Goal: Register for event/course

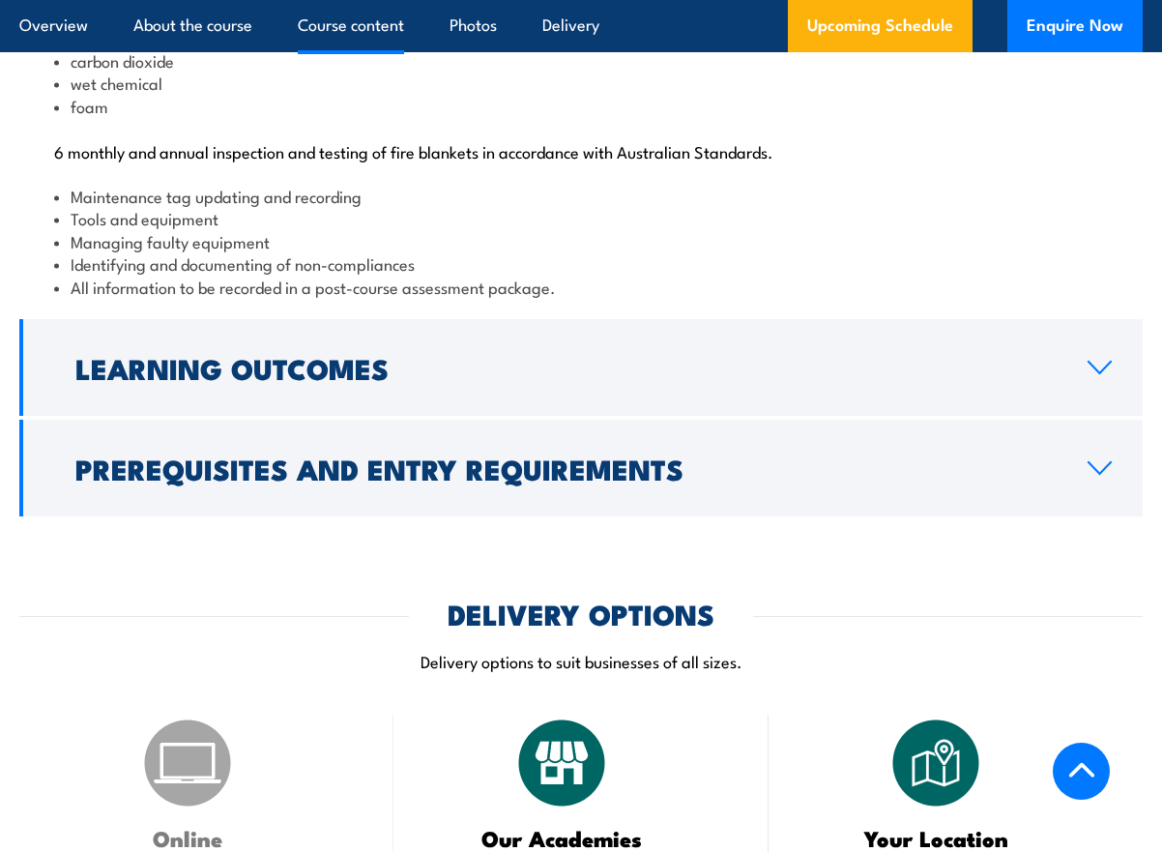
scroll to position [2224, 0]
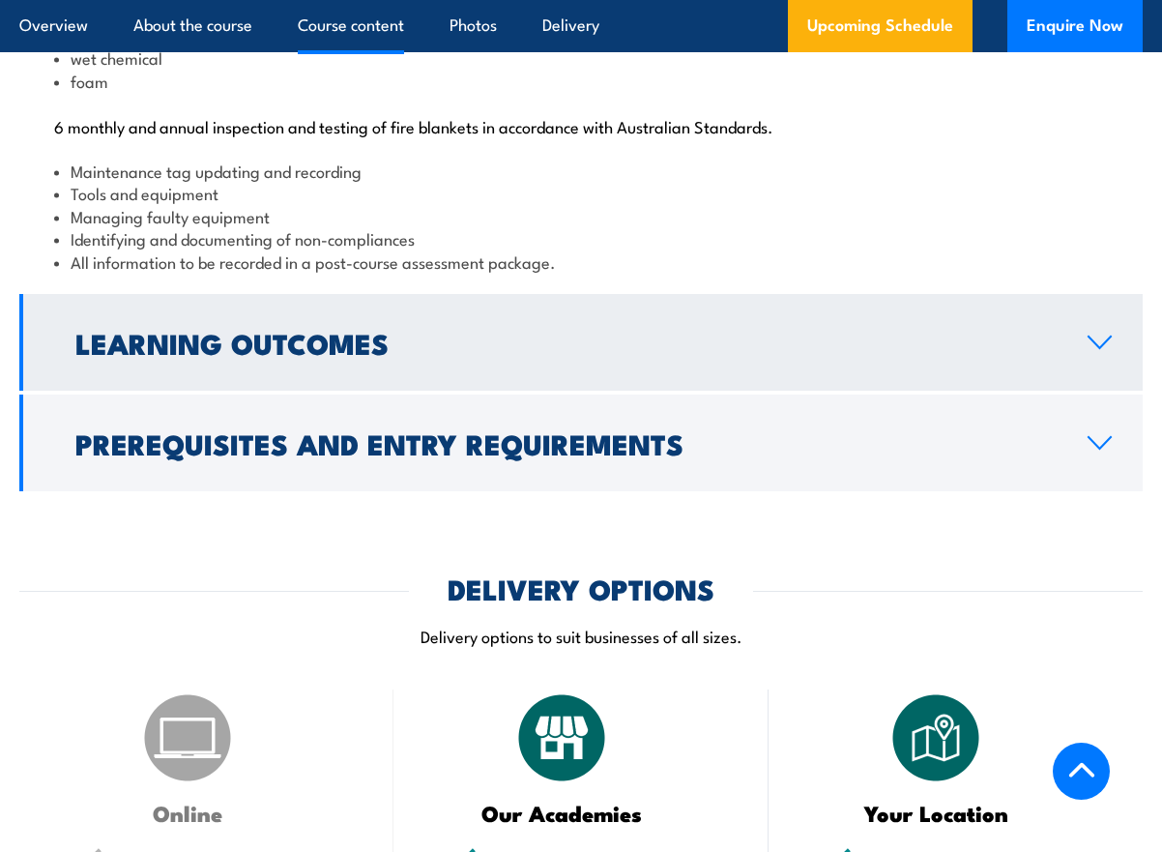
click at [1105, 348] on icon at bounding box center [1100, 343] width 22 height 12
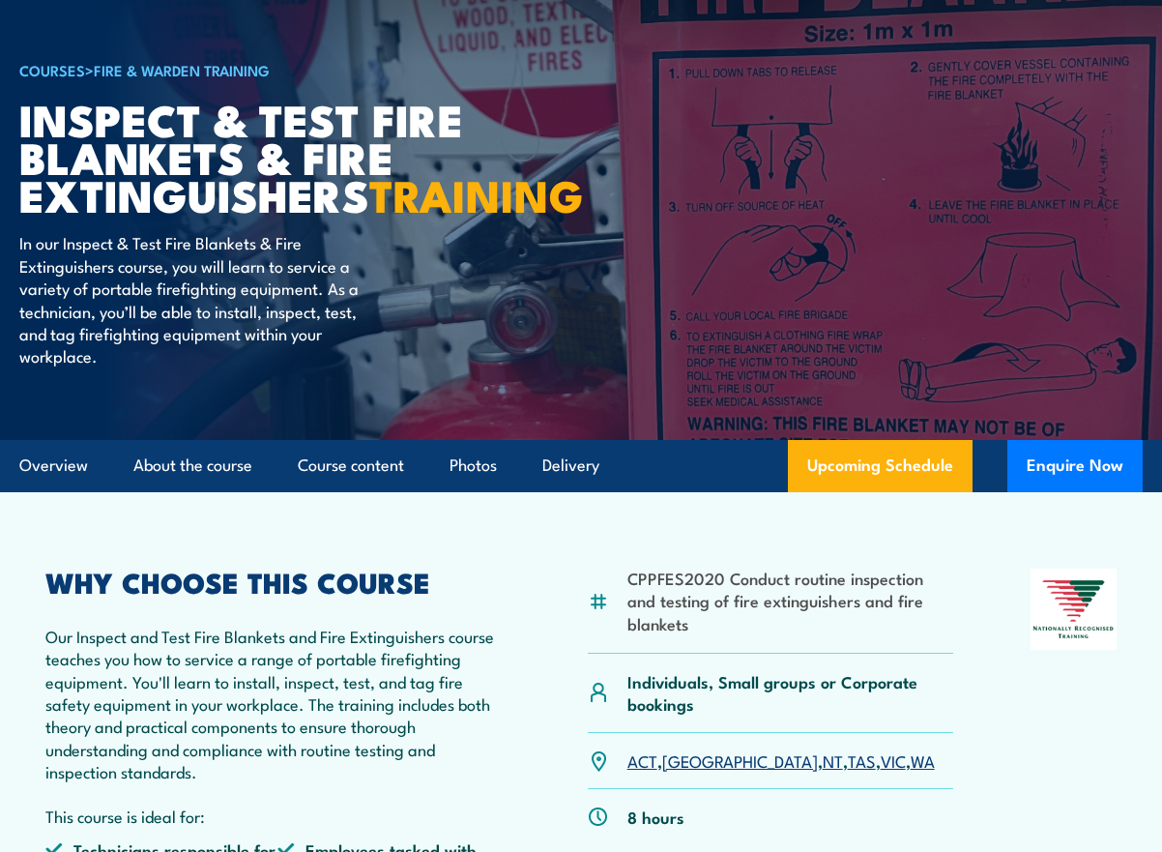
scroll to position [0, 0]
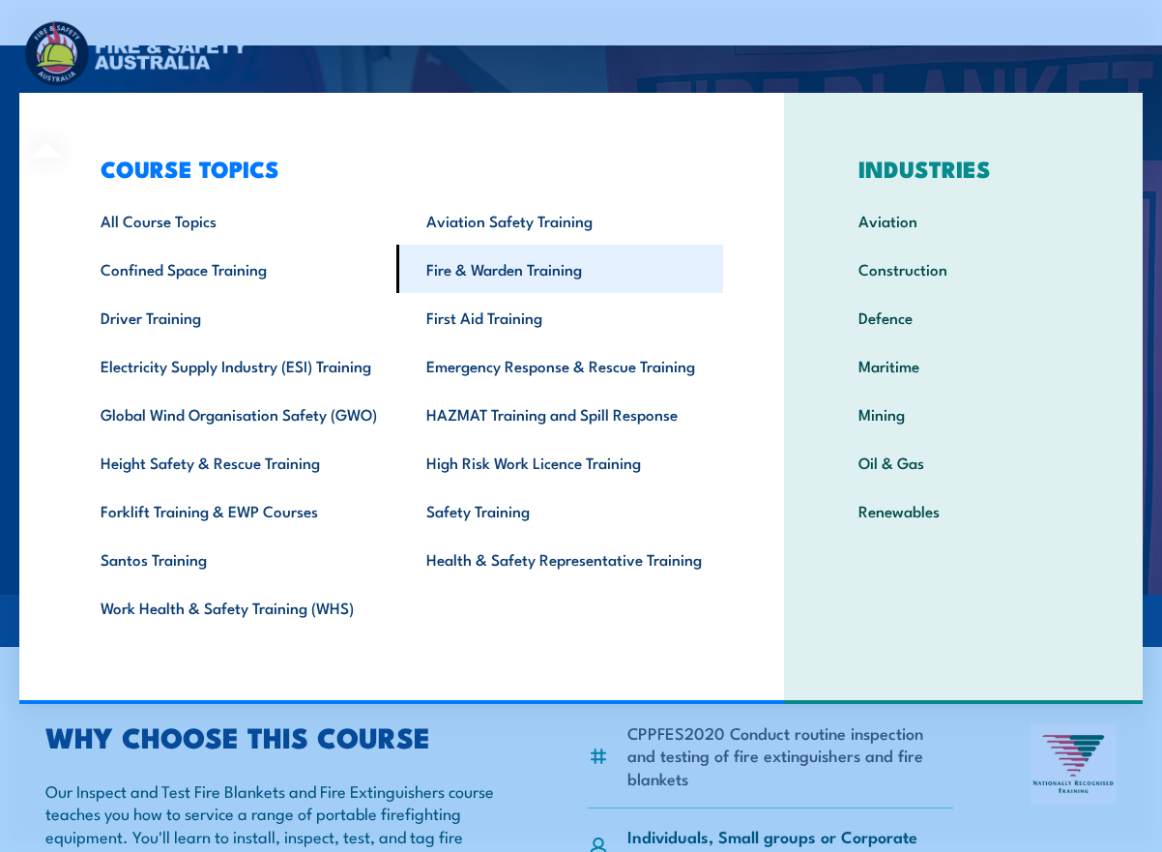
click at [505, 270] on link "Fire & Warden Training" at bounding box center [559, 269] width 326 height 48
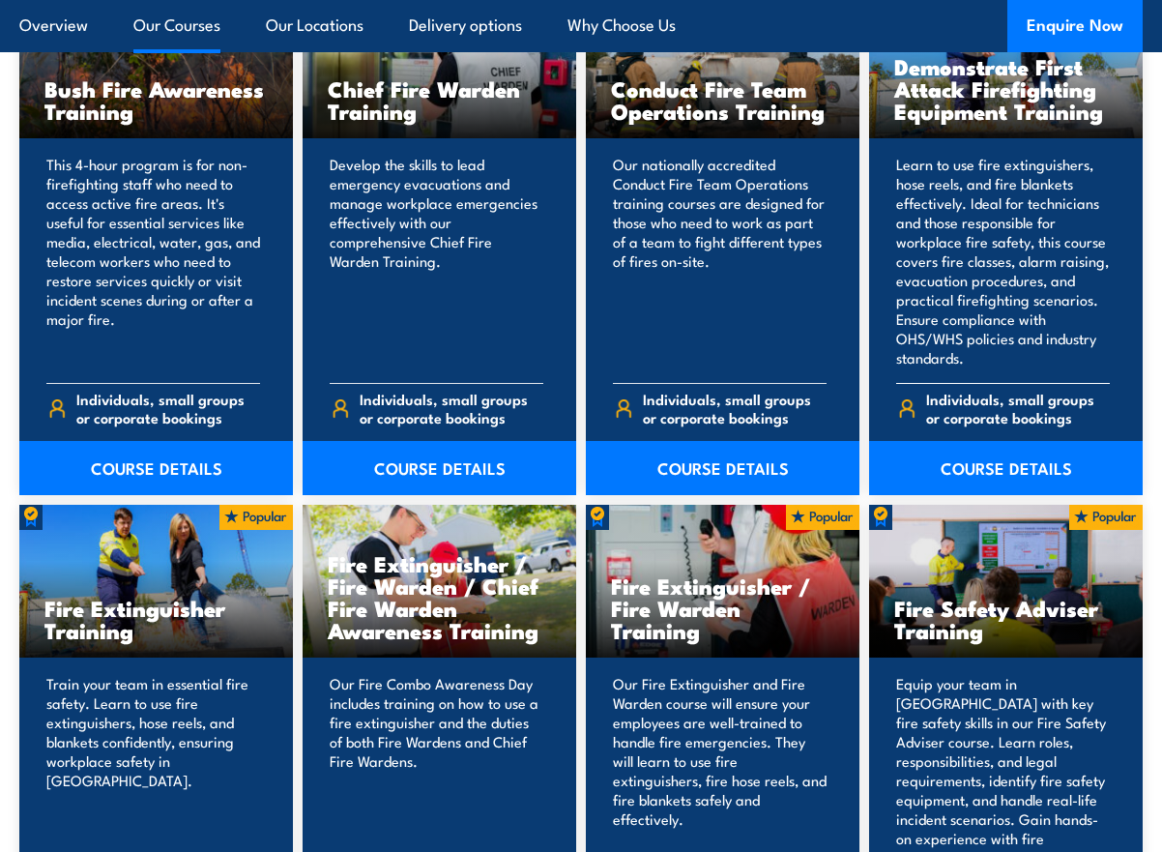
scroll to position [1868, 0]
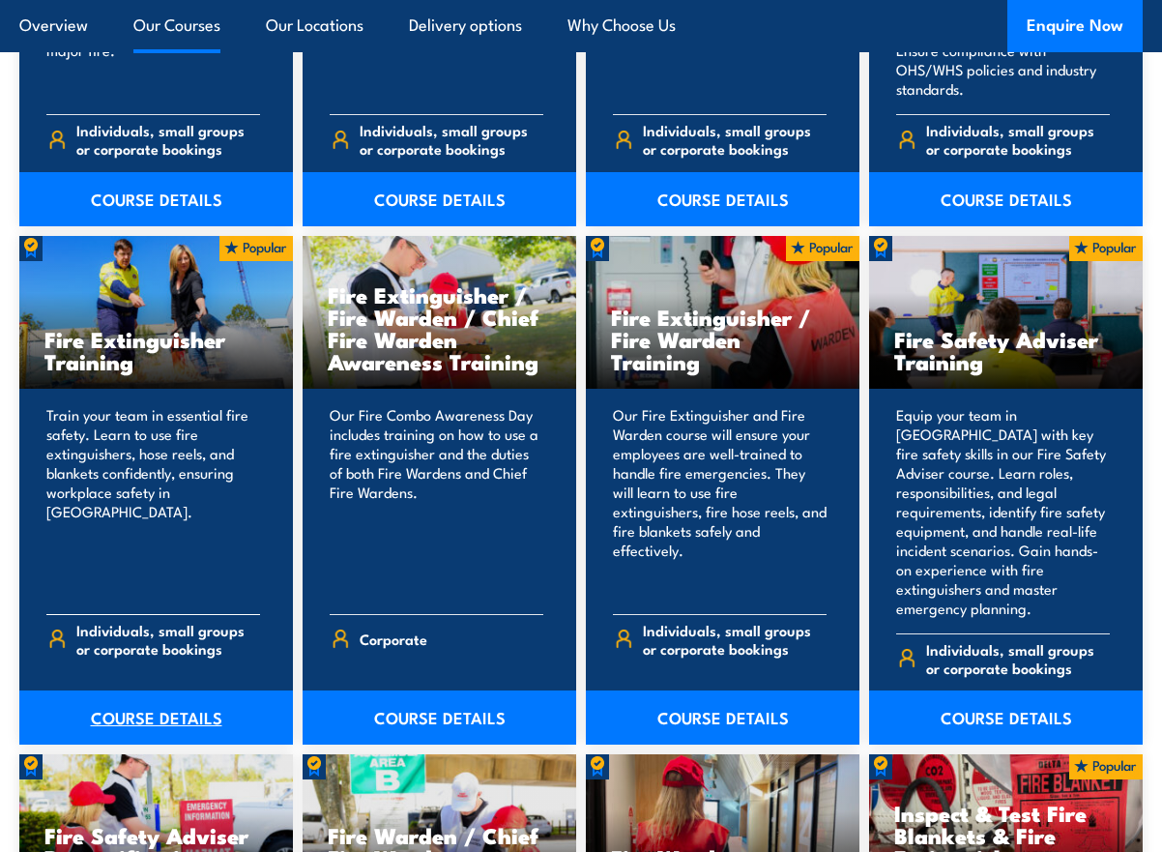
click at [167, 690] on link "COURSE DETAILS" at bounding box center [156, 717] width 274 height 54
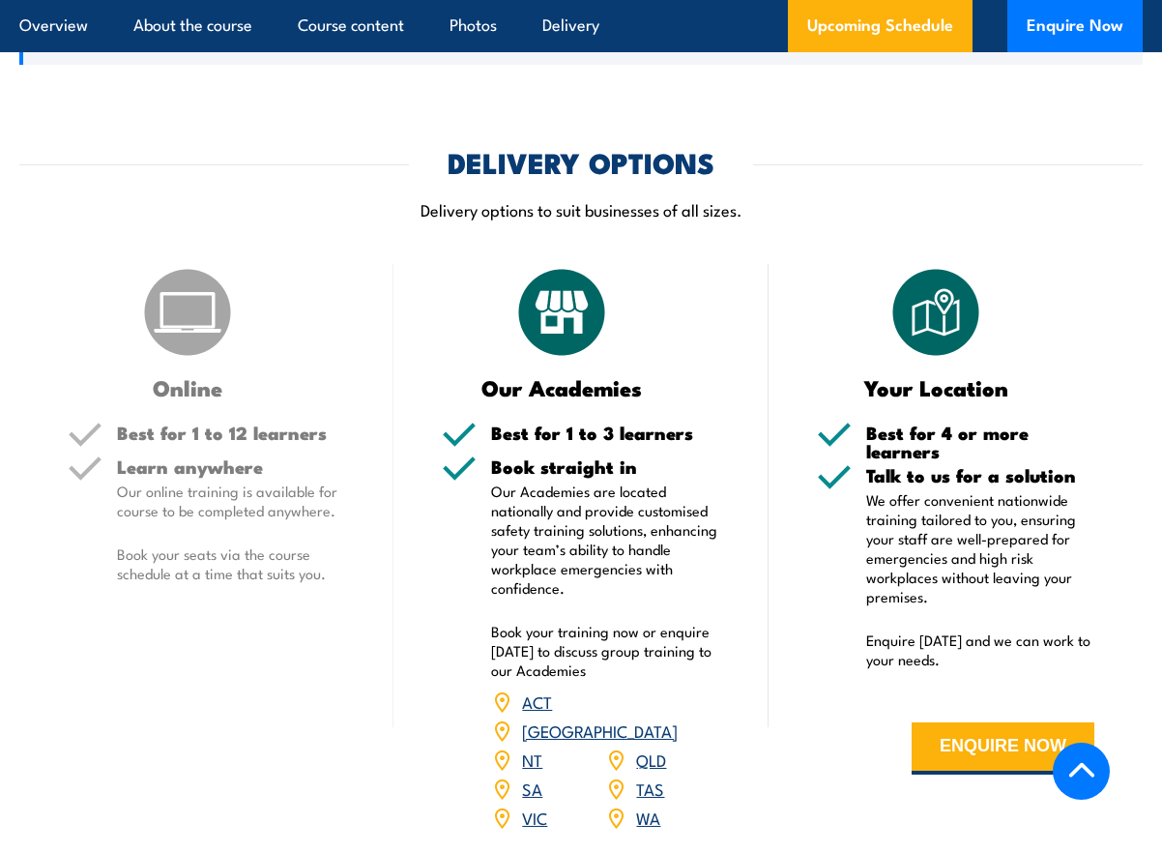
scroll to position [2053, 0]
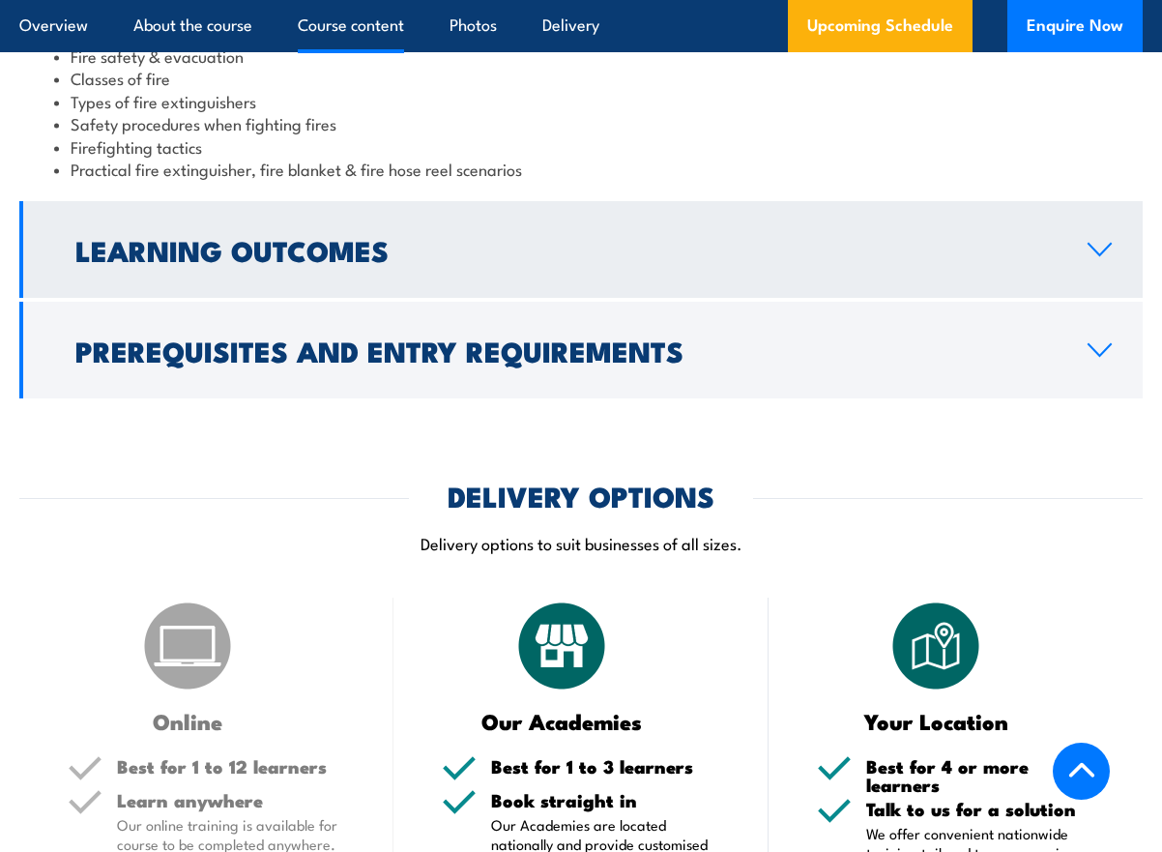
click at [660, 237] on h2 "Learning Outcomes" at bounding box center [565, 249] width 981 height 25
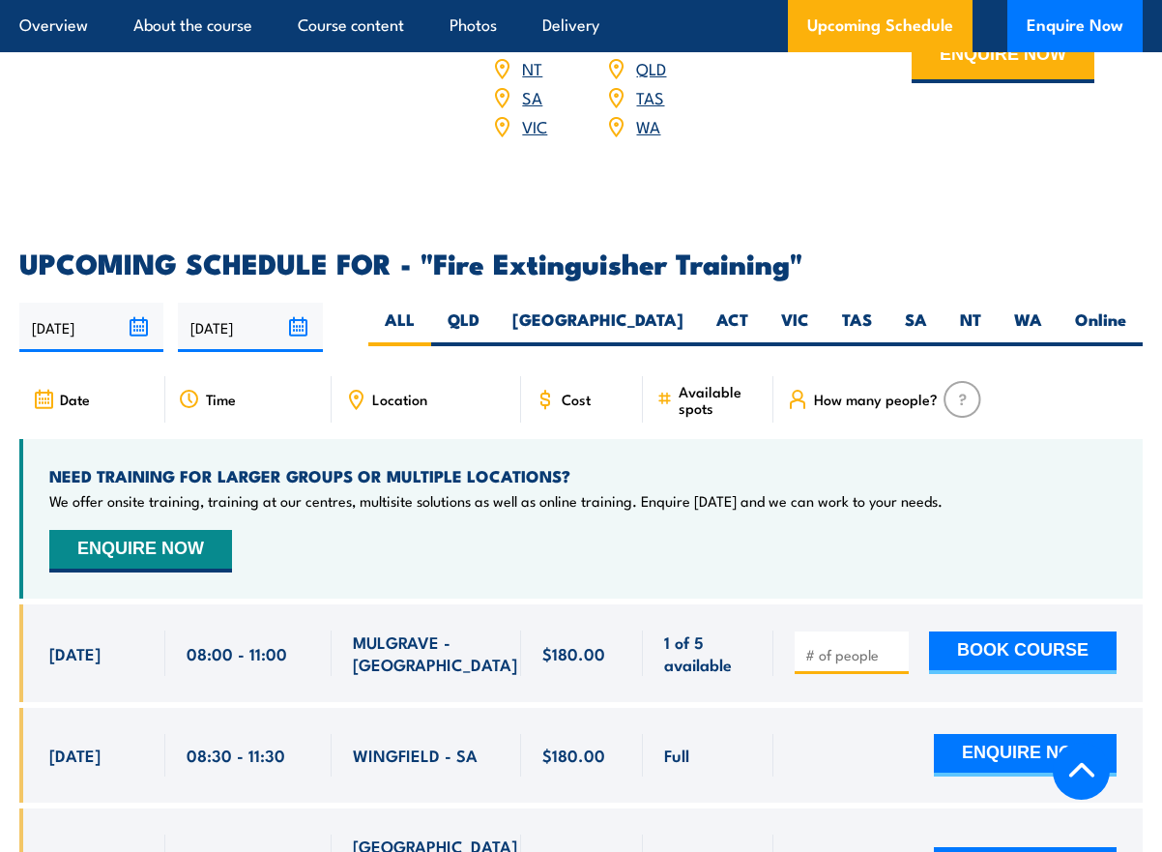
scroll to position [3297, 0]
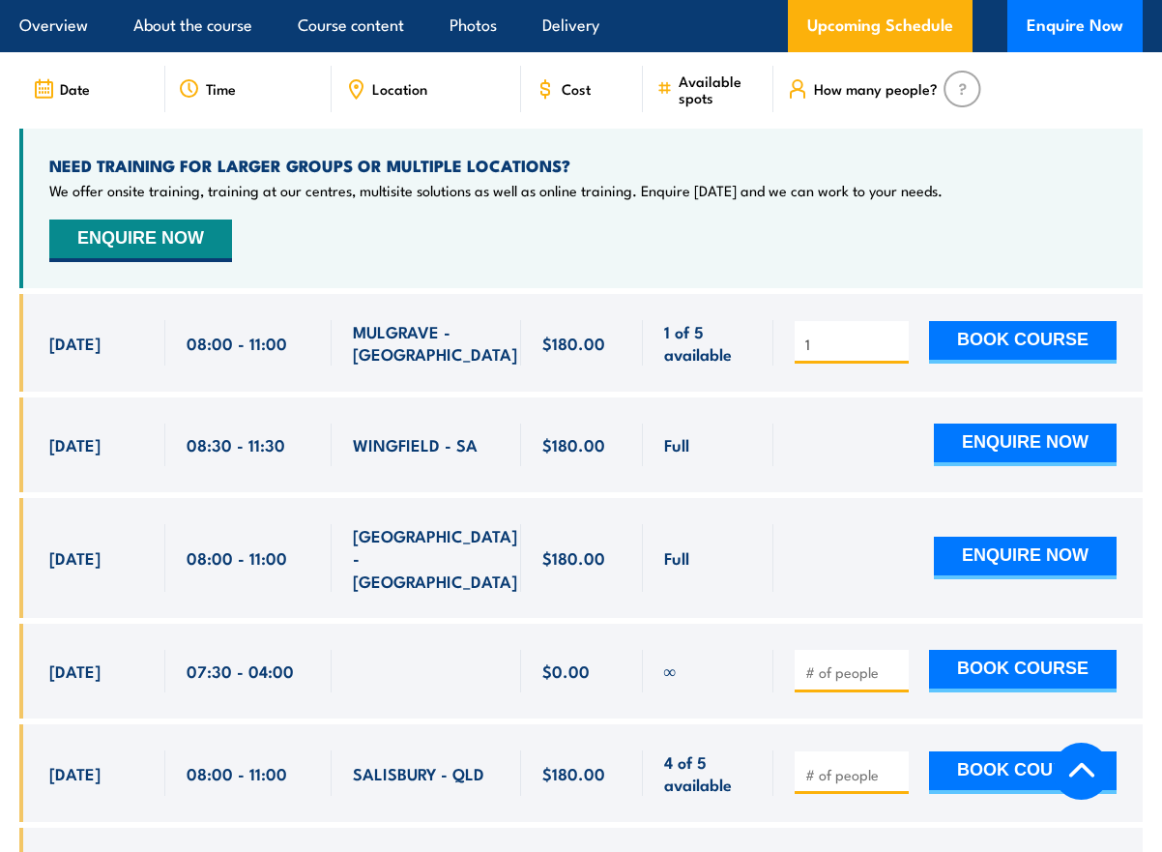
type input "1"
click at [894, 335] on input "1" at bounding box center [854, 344] width 97 height 19
click at [973, 321] on button "BOOK COURSE" at bounding box center [1023, 342] width 188 height 43
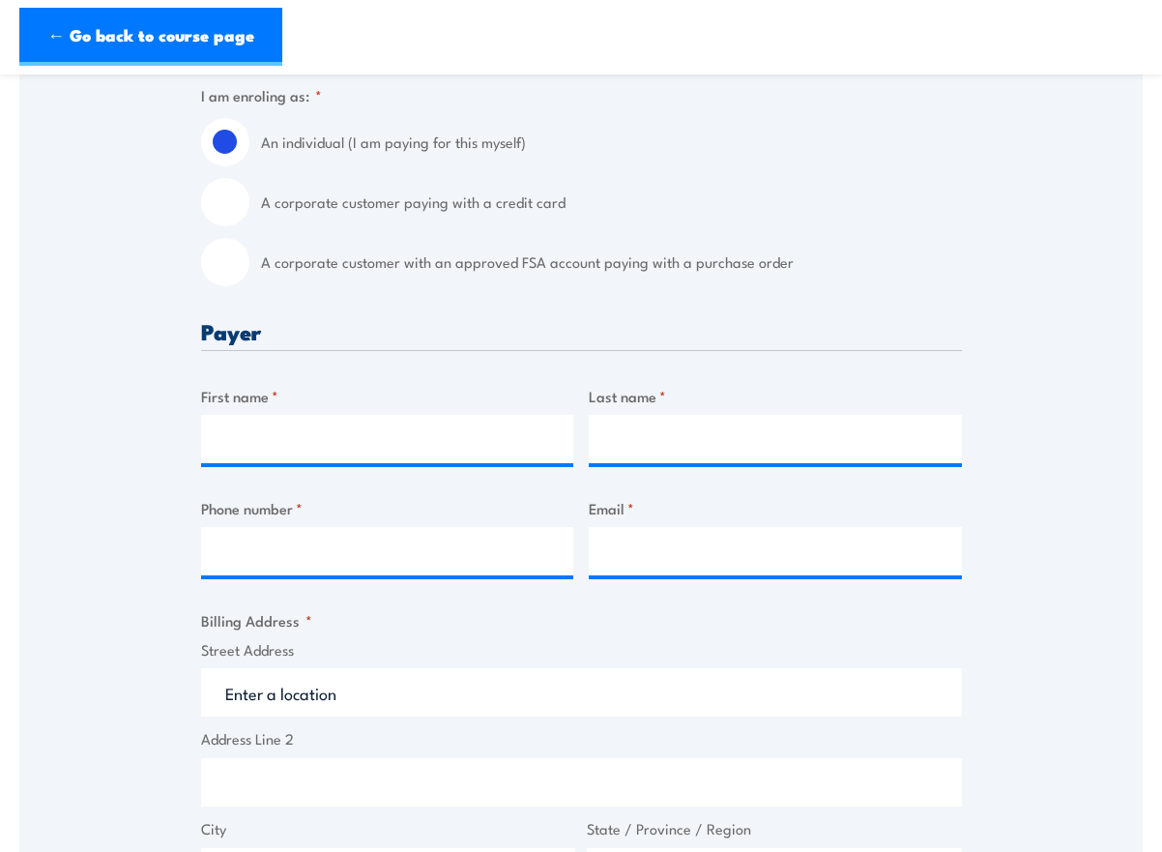
scroll to position [107, 0]
